Goal: Browse casually: Explore the website without a specific task or goal

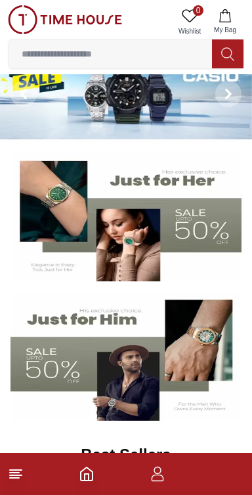
scroll to position [58, 0]
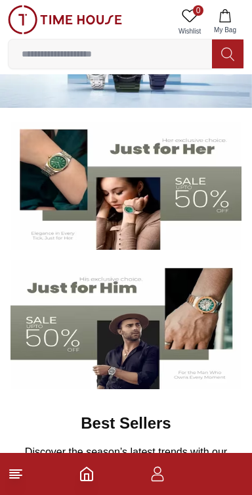
click at [89, 346] on img at bounding box center [126, 324] width 231 height 129
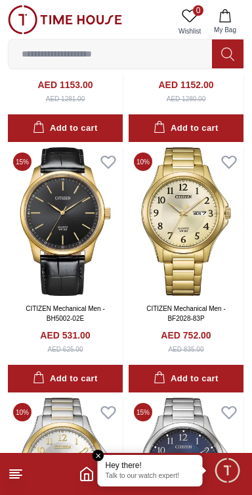
scroll to position [6745, 0]
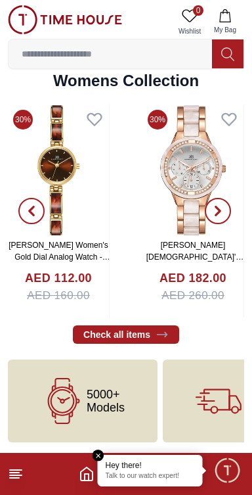
scroll to position [58, 0]
